Goal: Information Seeking & Learning: Learn about a topic

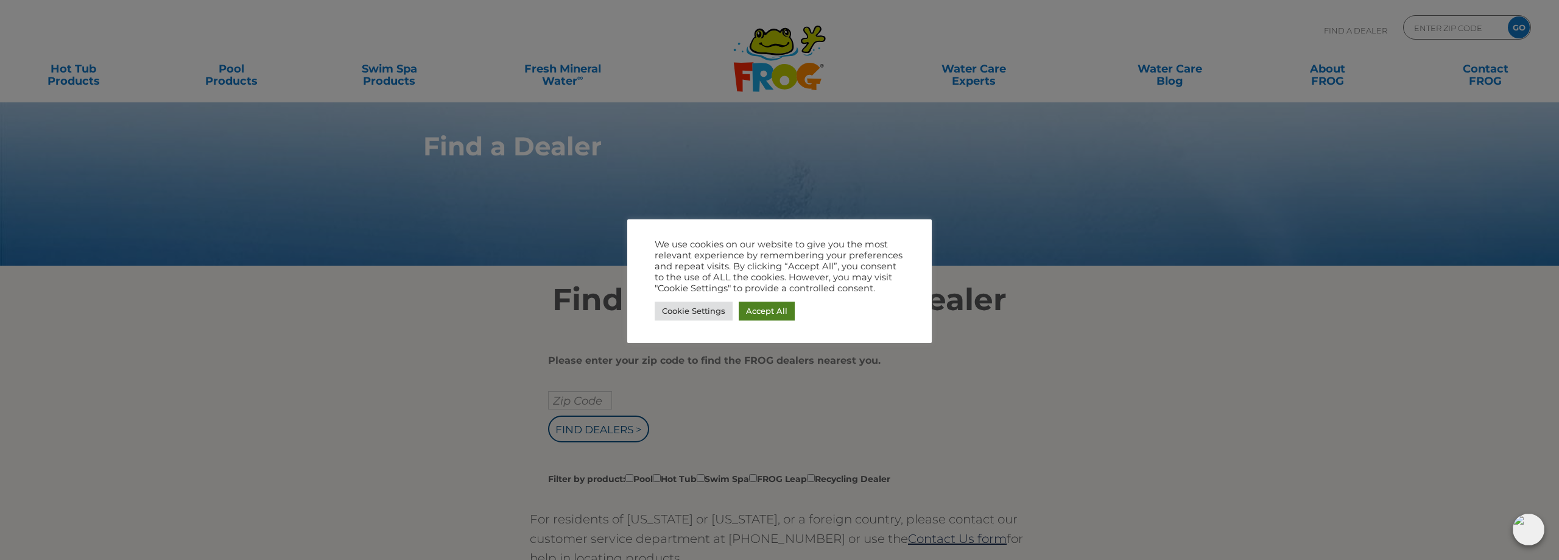
click at [774, 310] on link "Accept All" at bounding box center [767, 310] width 56 height 19
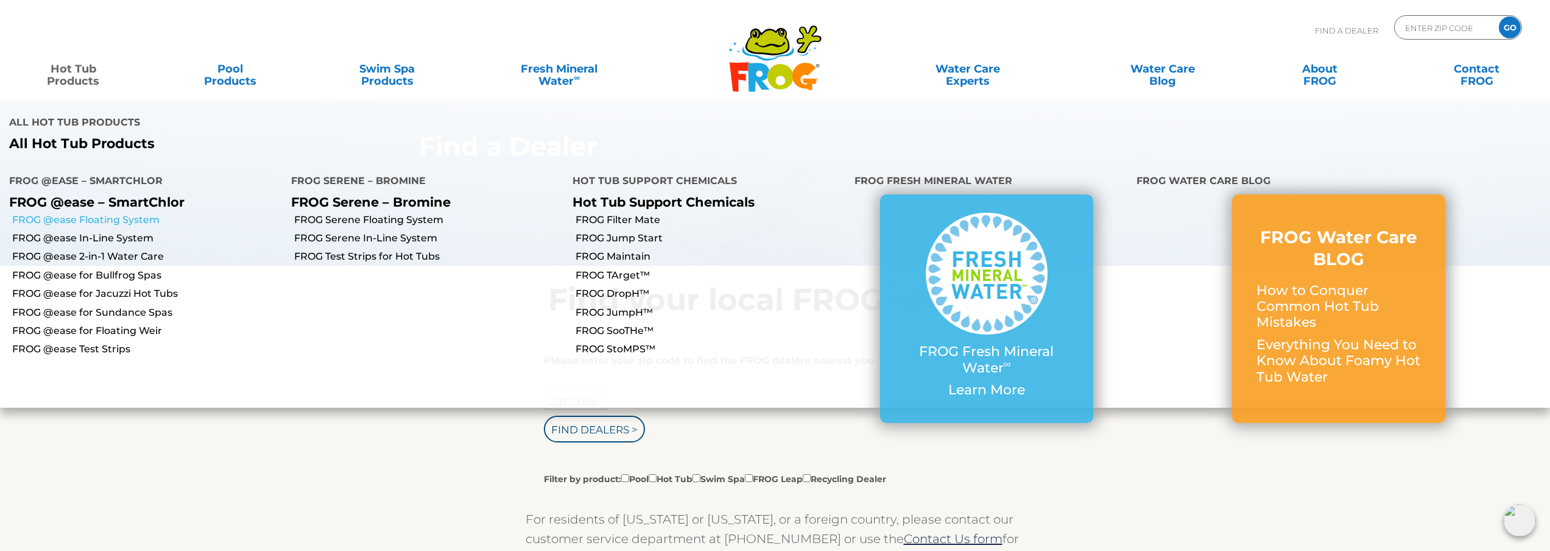
click at [112, 213] on link "FROG @ease Floating System" at bounding box center [147, 219] width 270 height 13
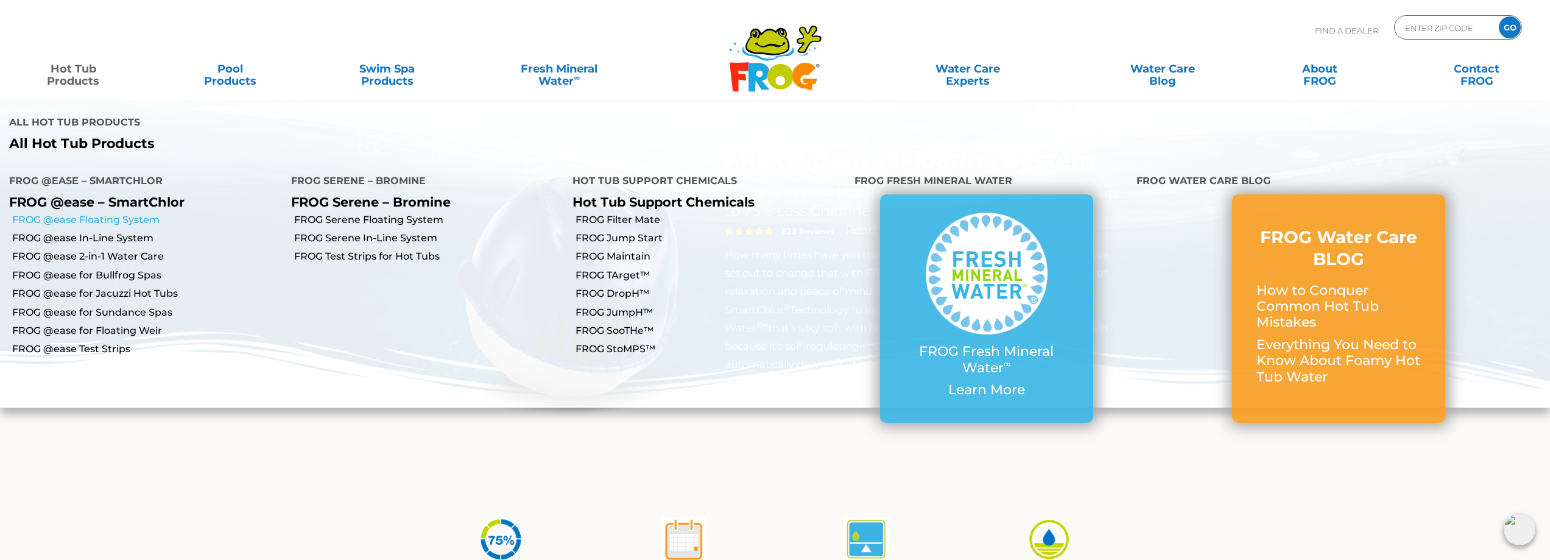
click at [72, 213] on link "FROG @ease Floating System" at bounding box center [147, 219] width 270 height 13
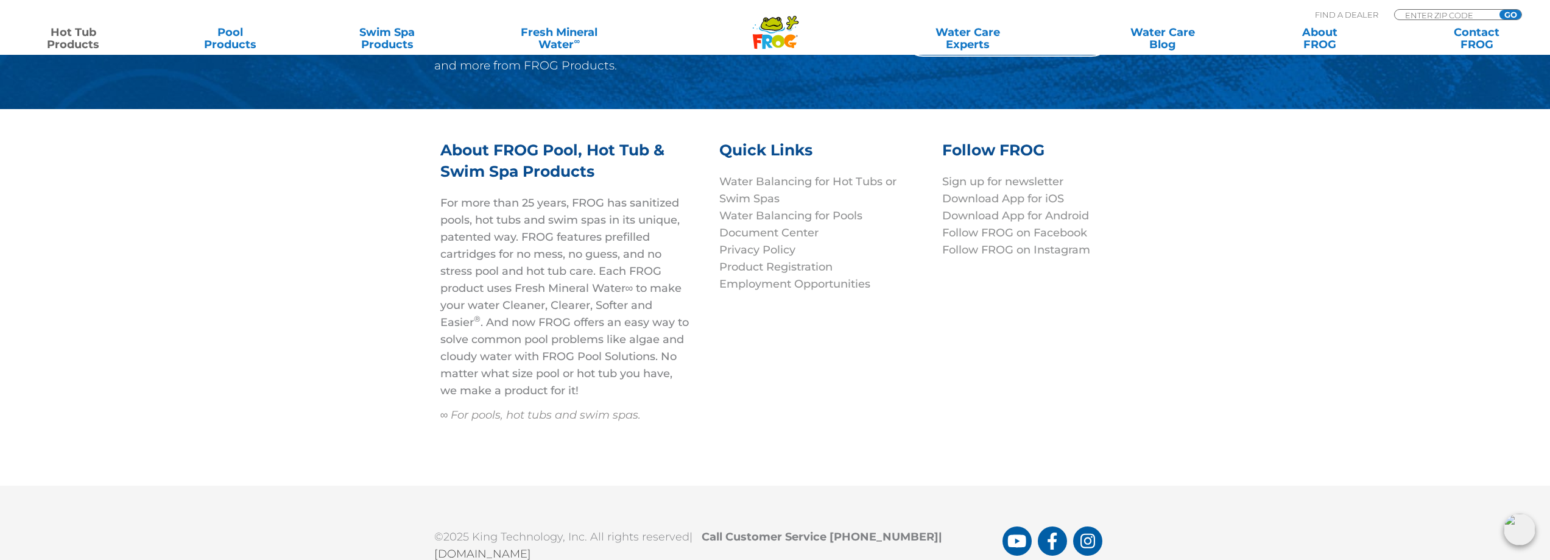
scroll to position [4369, 0]
